Goal: Transaction & Acquisition: Obtain resource

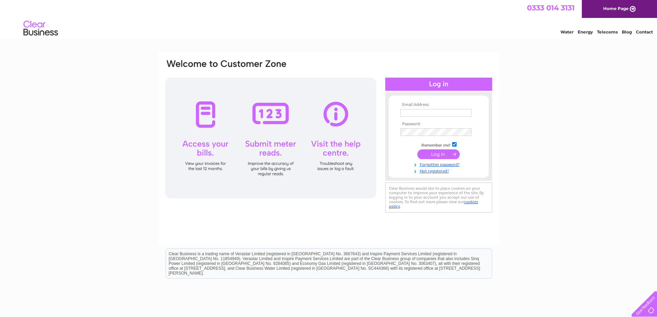
type input "accounts@alfgroup.co.uk"
click at [433, 153] on input "submit" at bounding box center [438, 154] width 42 height 10
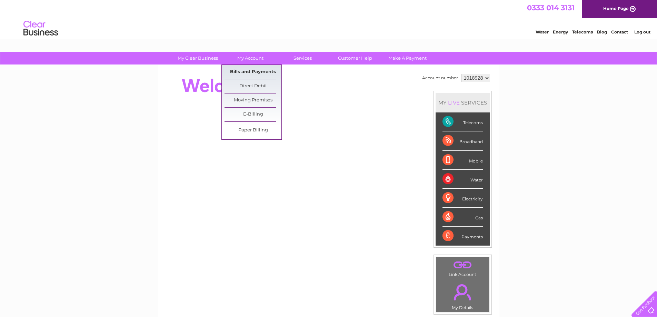
click at [252, 68] on link "Bills and Payments" at bounding box center [252, 72] width 57 height 14
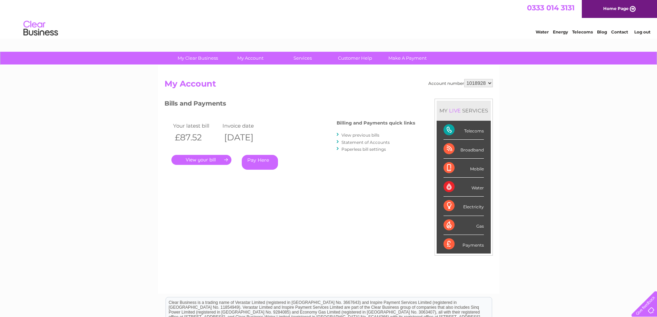
click at [198, 160] on link "." at bounding box center [201, 160] width 60 height 10
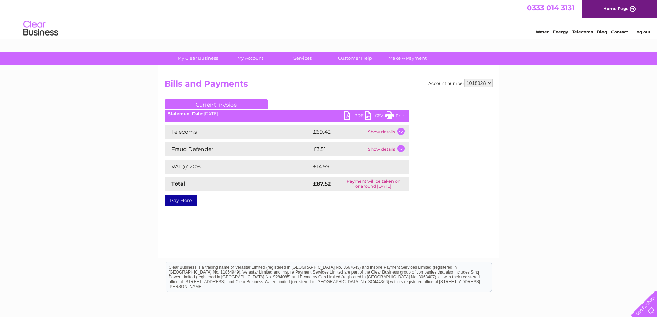
click at [348, 114] on link "PDF" at bounding box center [354, 116] width 21 height 10
